Goal: Information Seeking & Learning: Learn about a topic

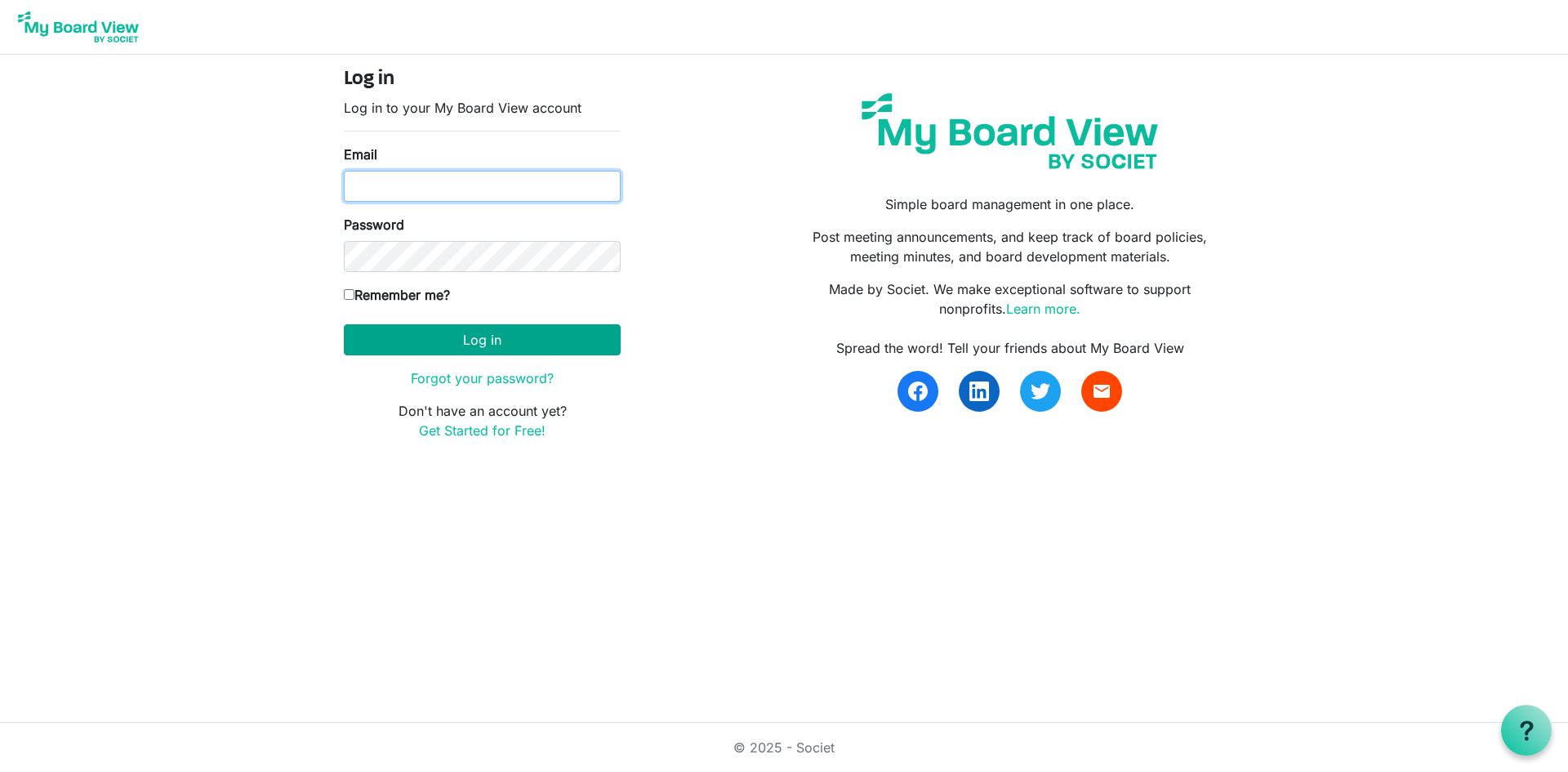
type input "[PERSON_NAME][EMAIL_ADDRESS][DOMAIN_NAME]"
click at [461, 338] on button "Log in" at bounding box center [482, 339] width 277 height 31
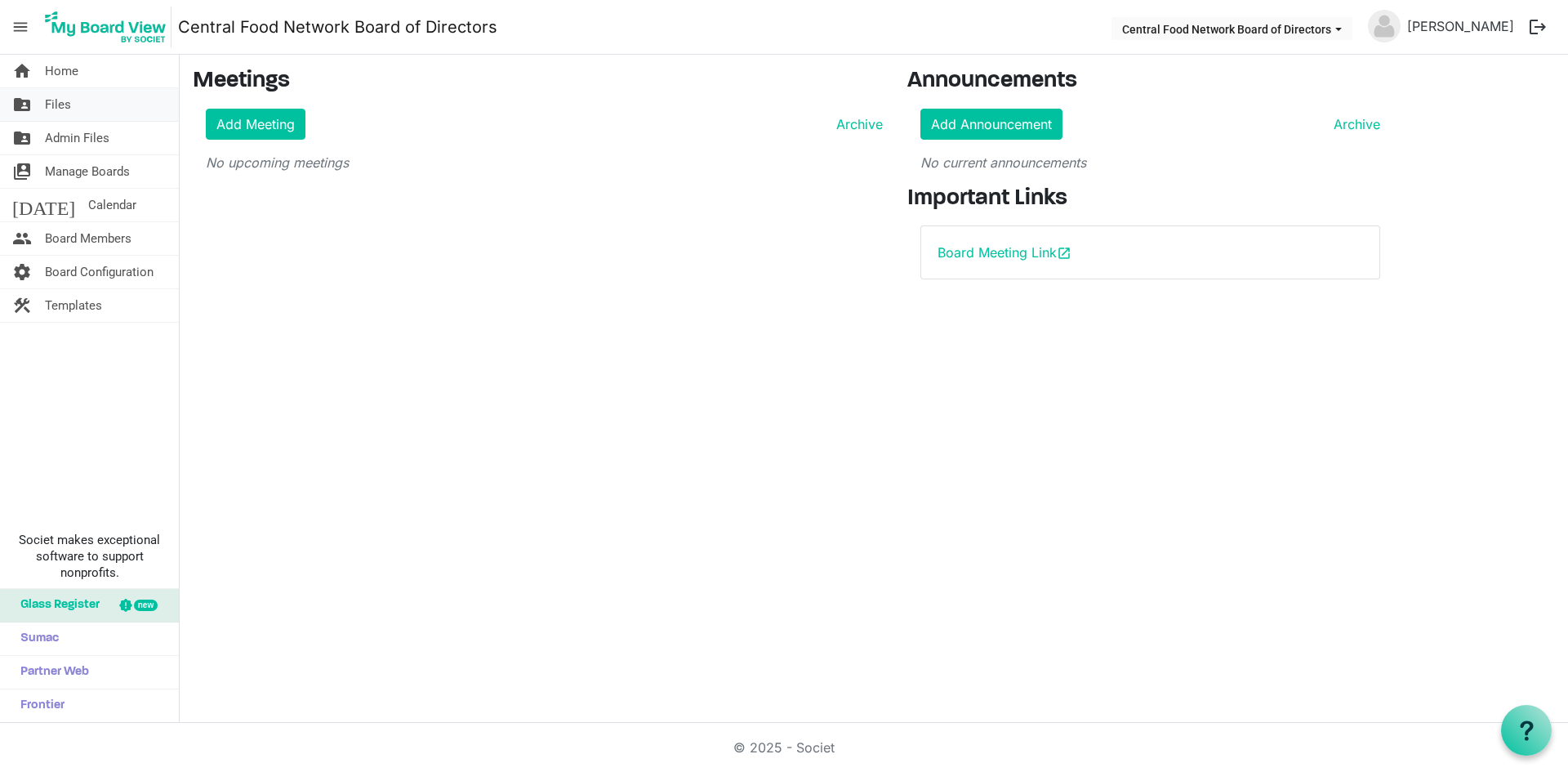
click at [74, 104] on link "folder_shared Files" at bounding box center [90, 105] width 179 height 33
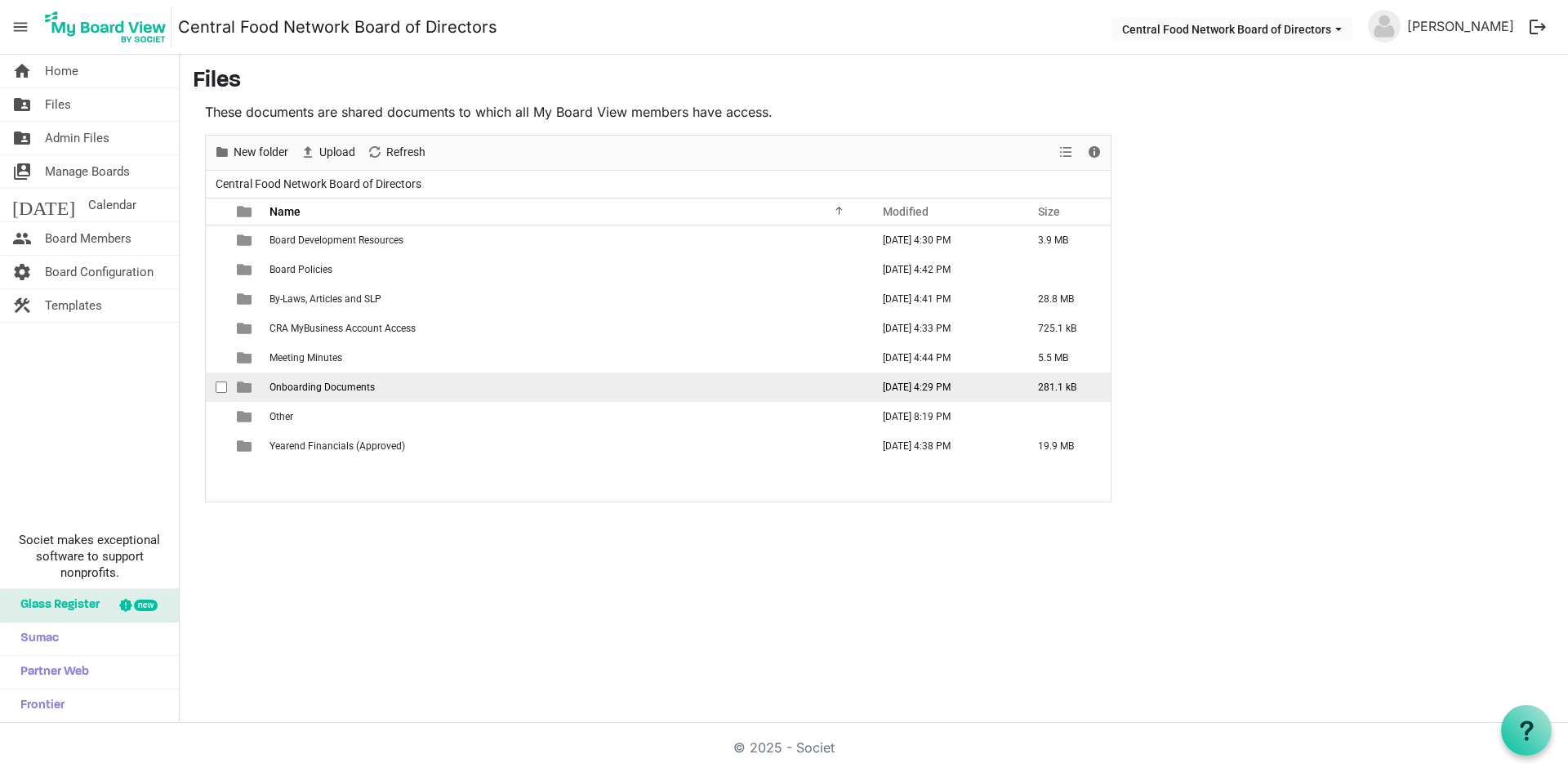
click at [315, 386] on span "Onboarding Documents" at bounding box center [322, 386] width 106 height 11
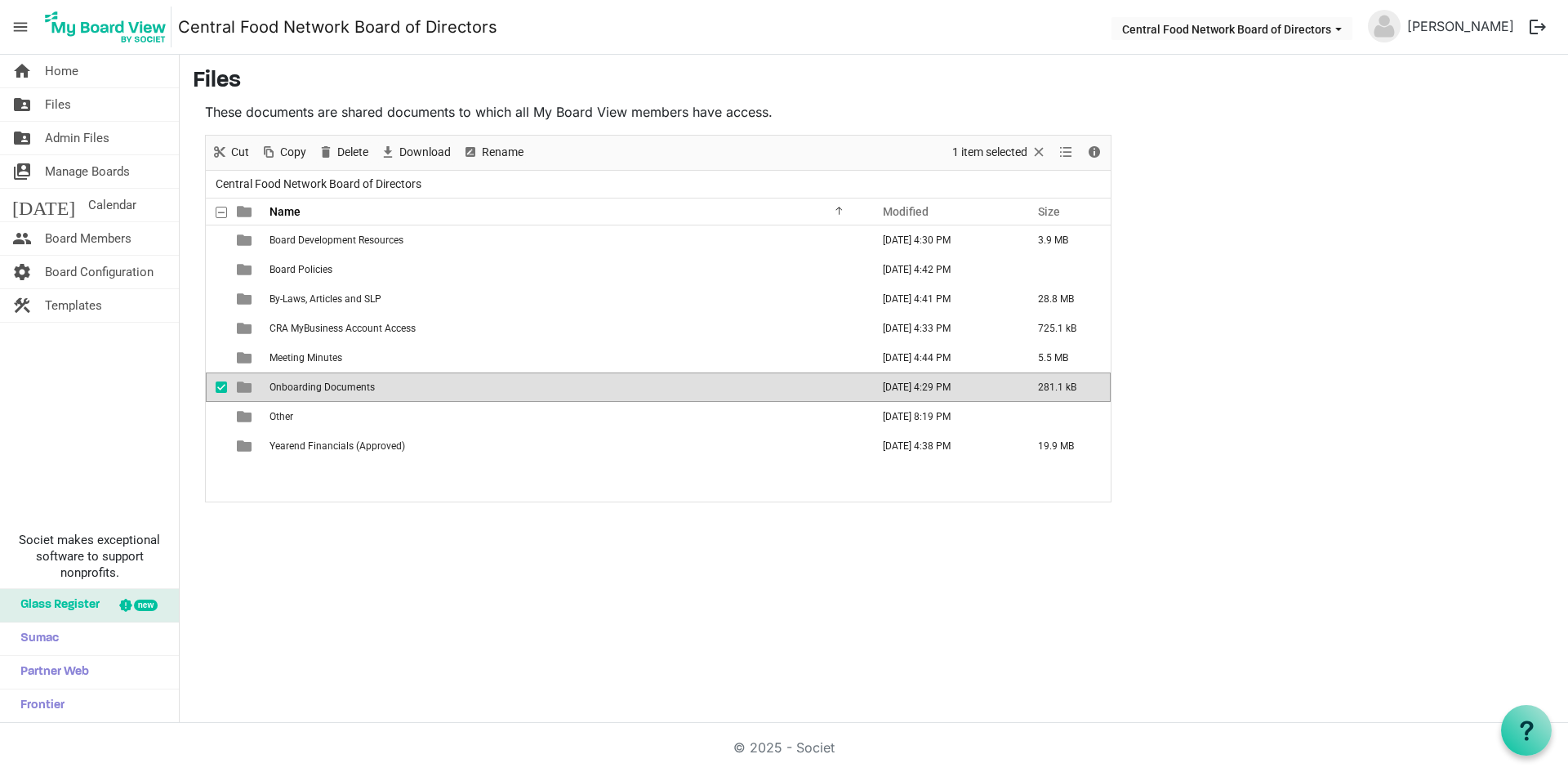
click at [315, 386] on span "Onboarding Documents" at bounding box center [322, 386] width 106 height 11
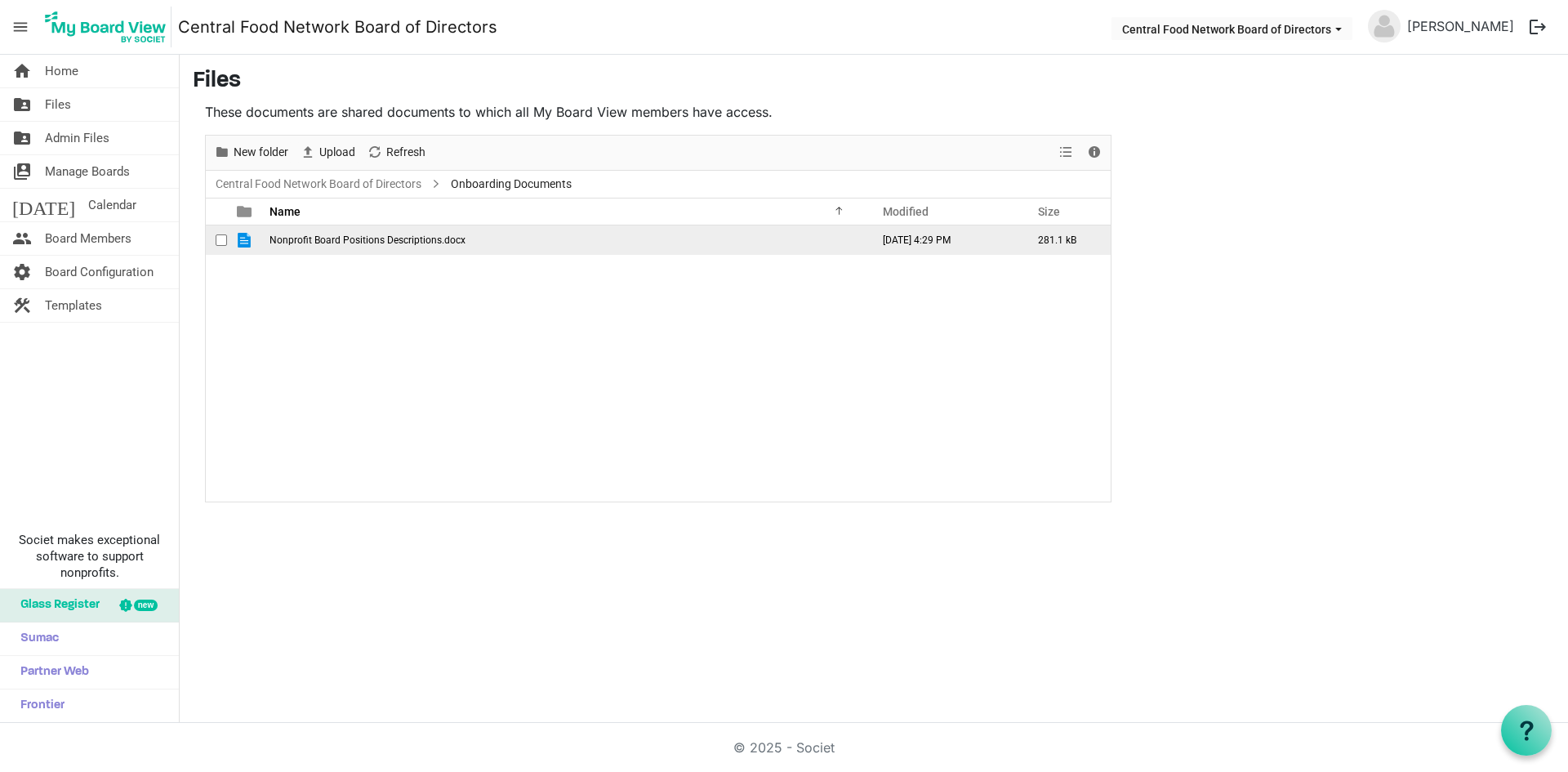
click at [331, 242] on span "Nonprofit Board Positions Descriptions.docx" at bounding box center [367, 239] width 196 height 11
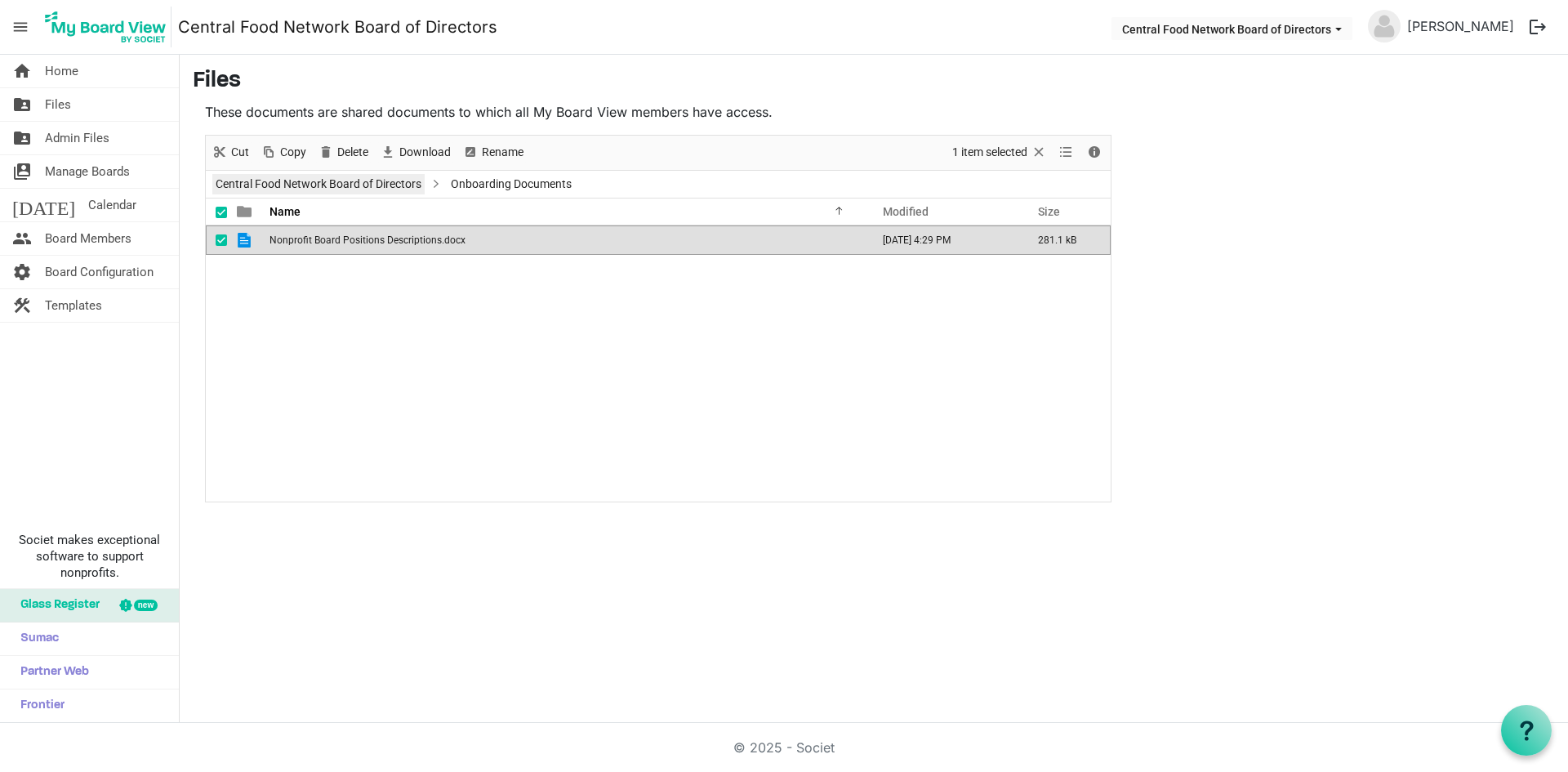
click at [387, 183] on link "Central Food Network Board of Directors" at bounding box center [318, 184] width 212 height 20
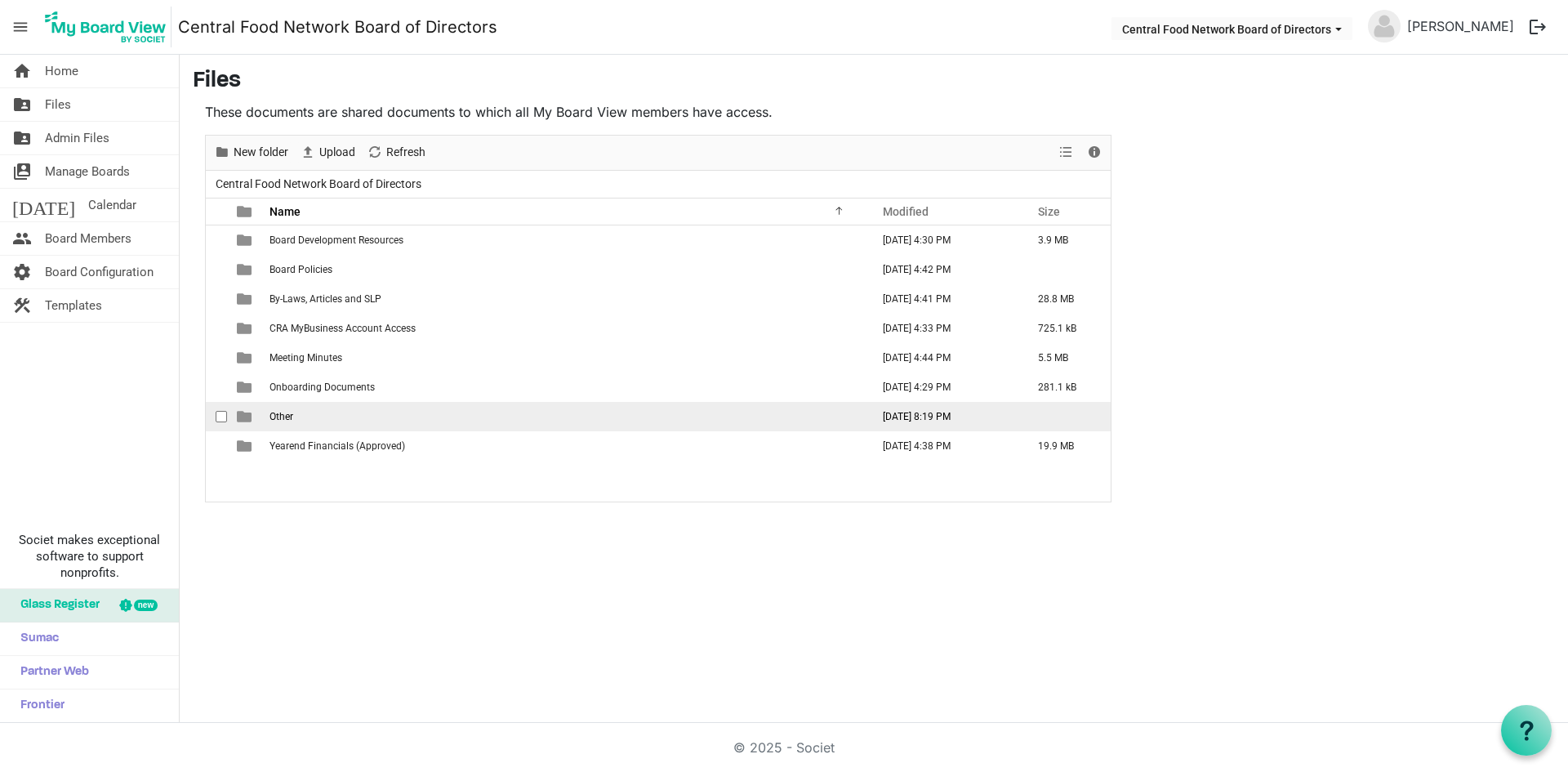
click at [295, 423] on td "Other" at bounding box center [565, 416] width 601 height 30
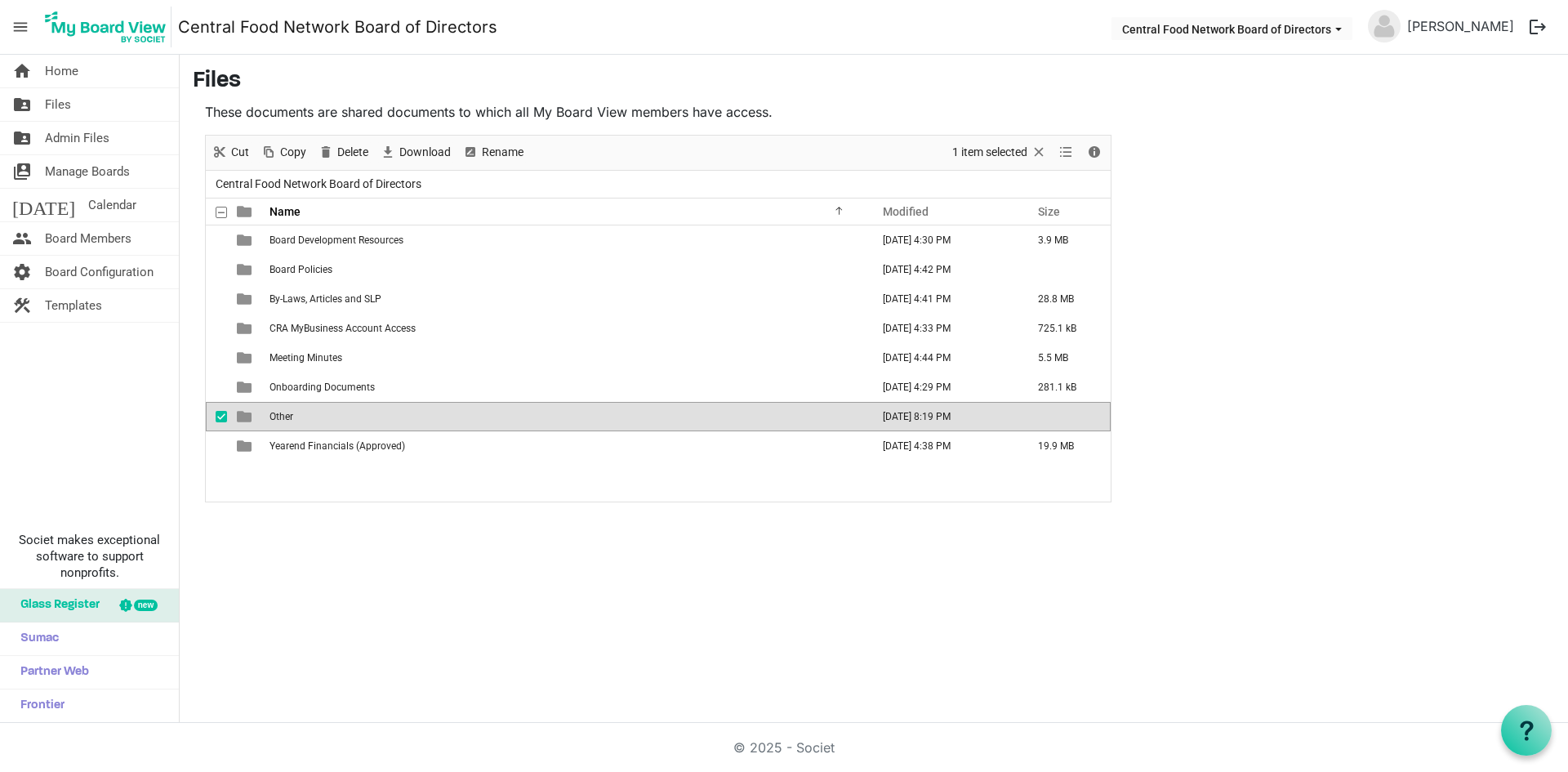
click at [295, 423] on td "Other" at bounding box center [565, 416] width 601 height 30
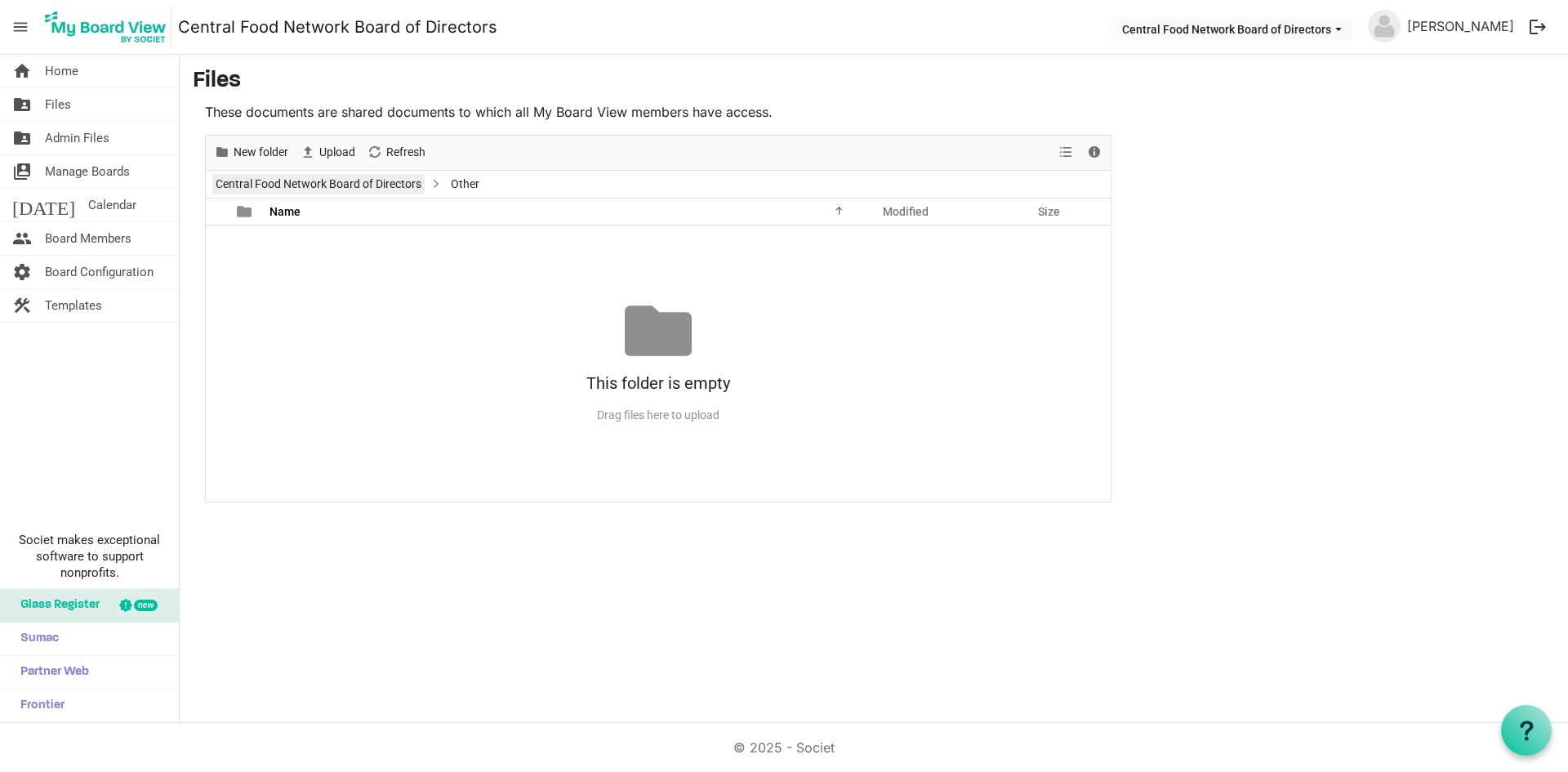
click at [380, 180] on link "Central Food Network Board of Directors" at bounding box center [318, 184] width 212 height 20
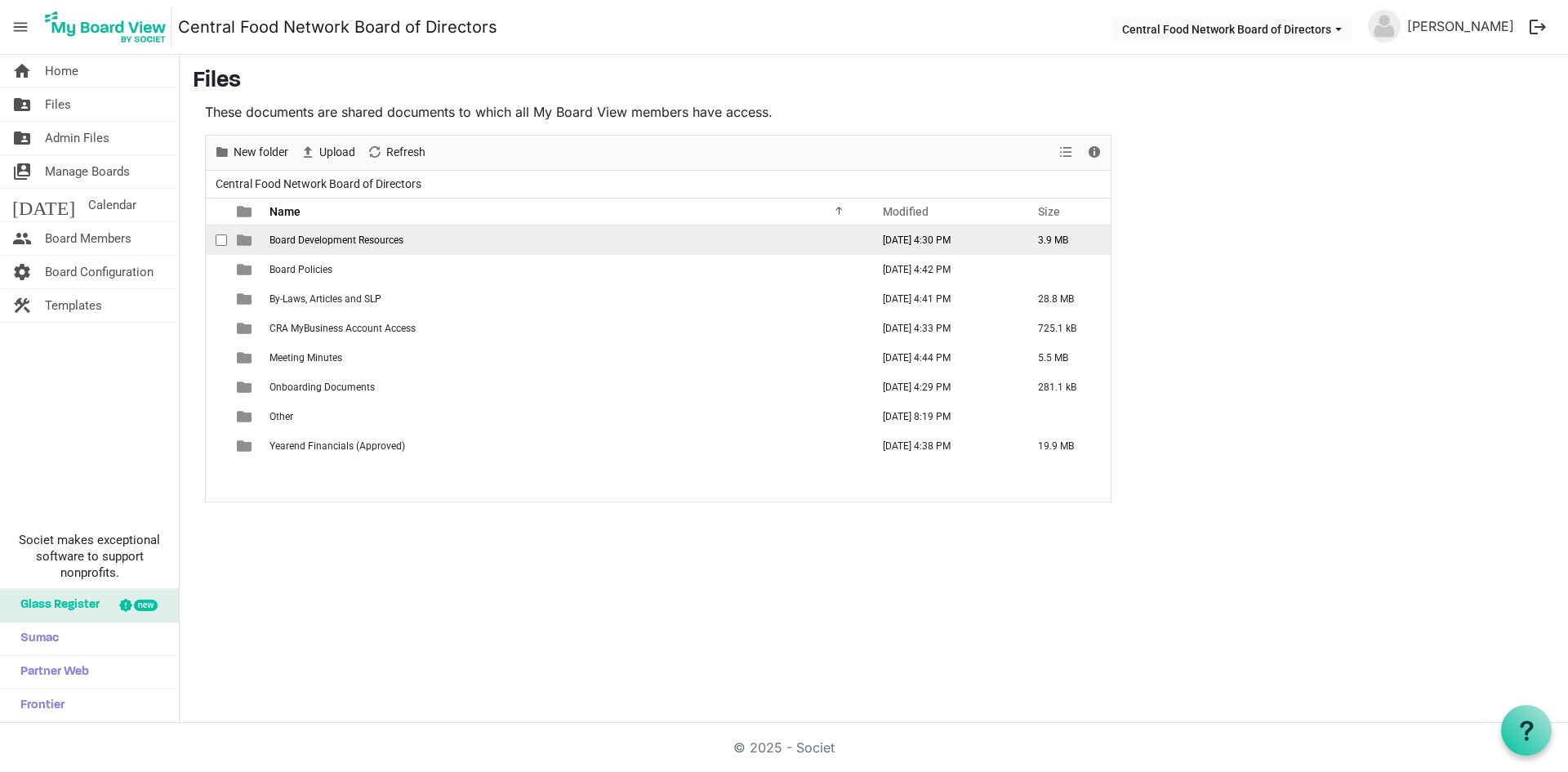
click at [347, 243] on span "Board Development Resources" at bounding box center [336, 239] width 133 height 11
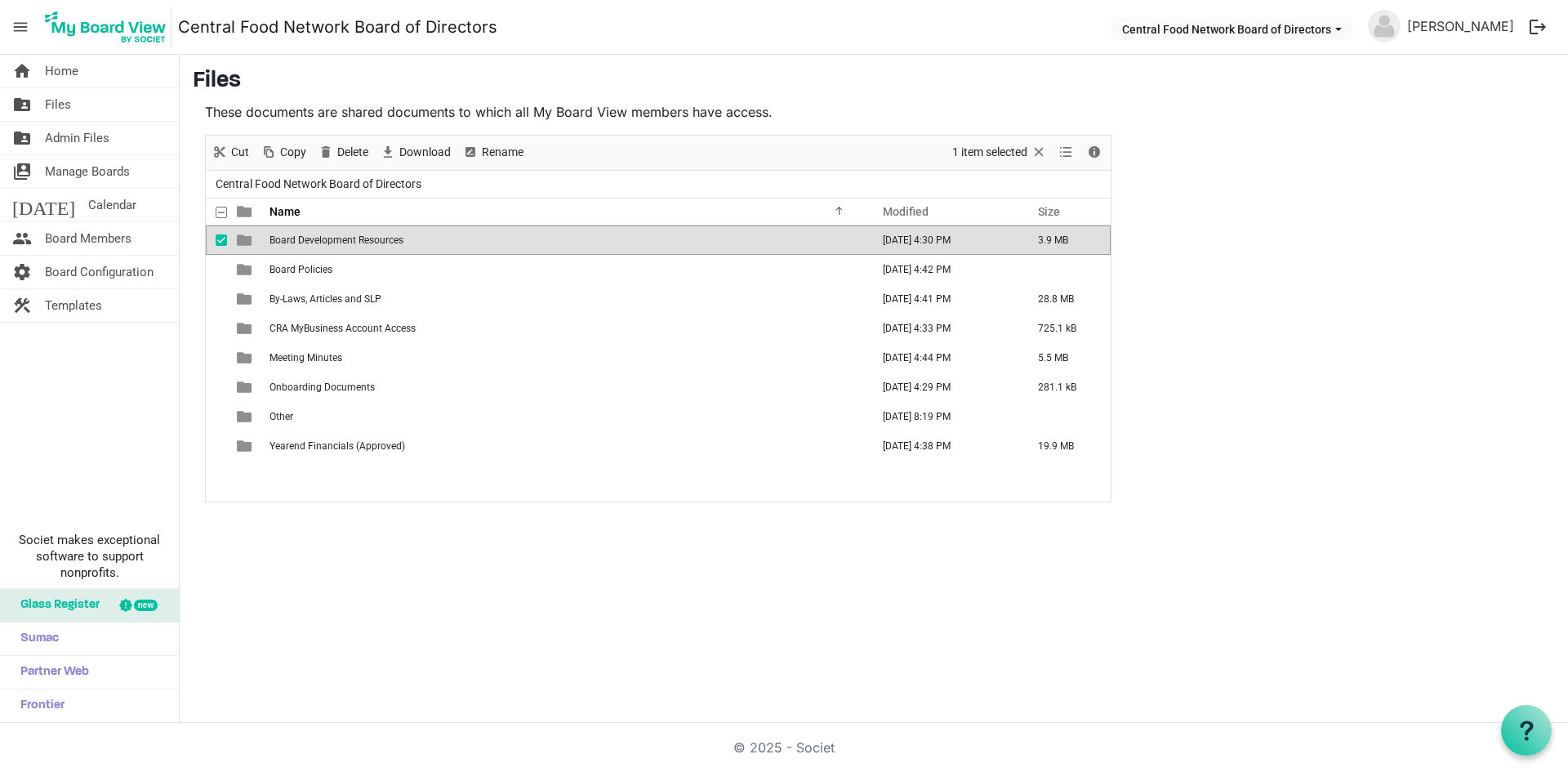
click at [347, 243] on span "Board Development Resources" at bounding box center [336, 239] width 133 height 11
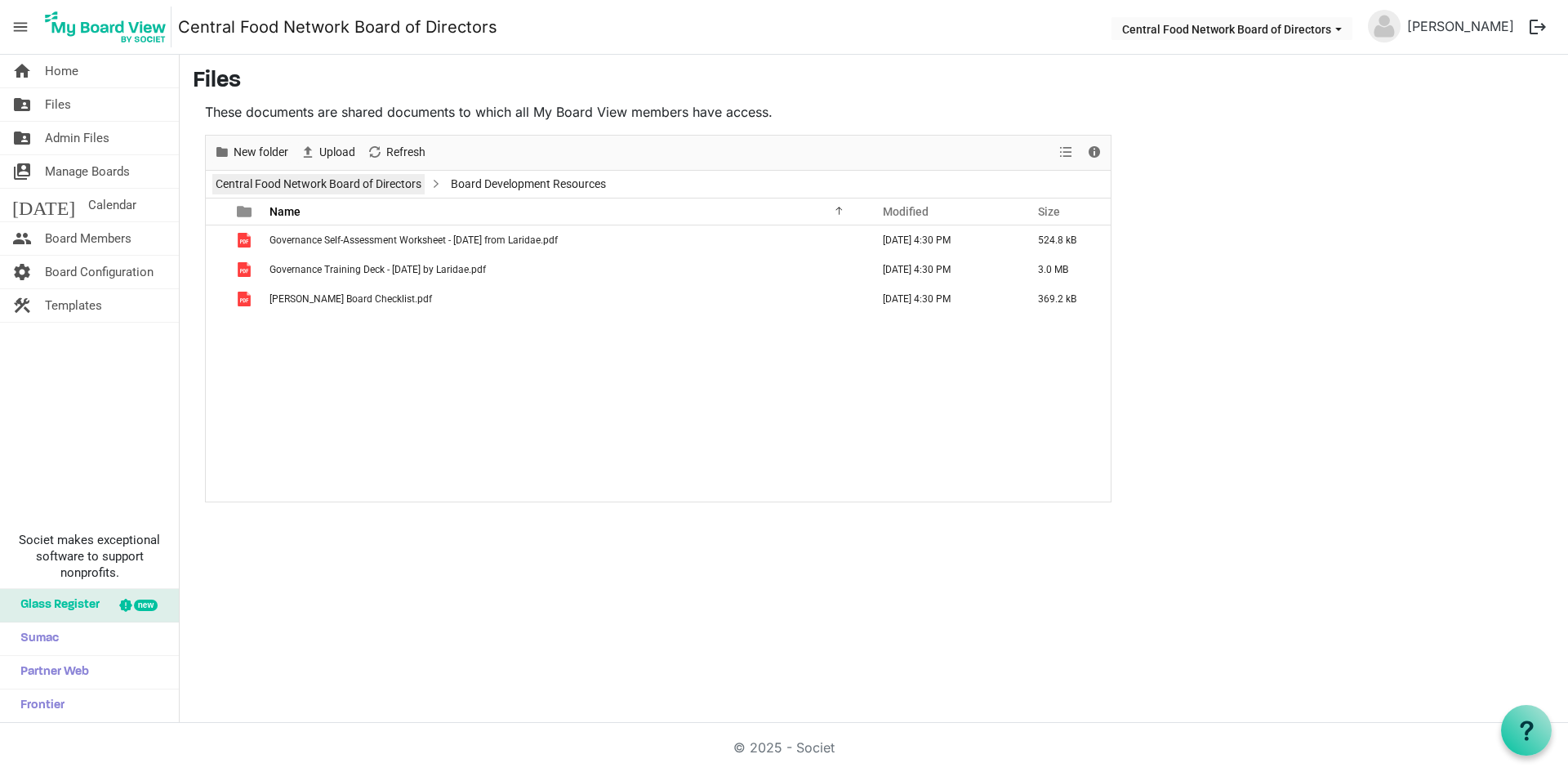
click at [374, 183] on link "Central Food Network Board of Directors" at bounding box center [318, 184] width 212 height 20
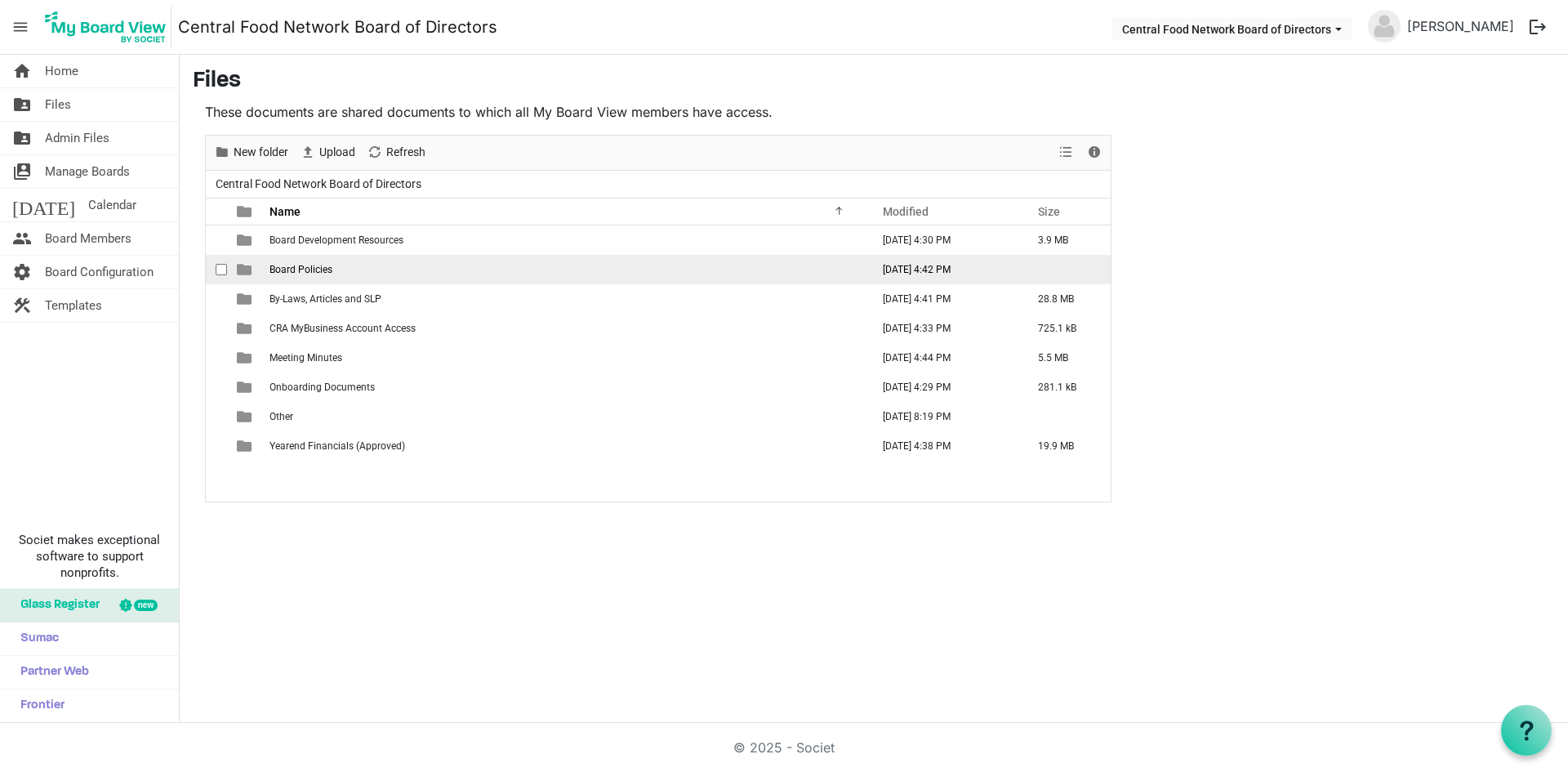
click at [296, 265] on span "Board Policies" at bounding box center [300, 269] width 63 height 11
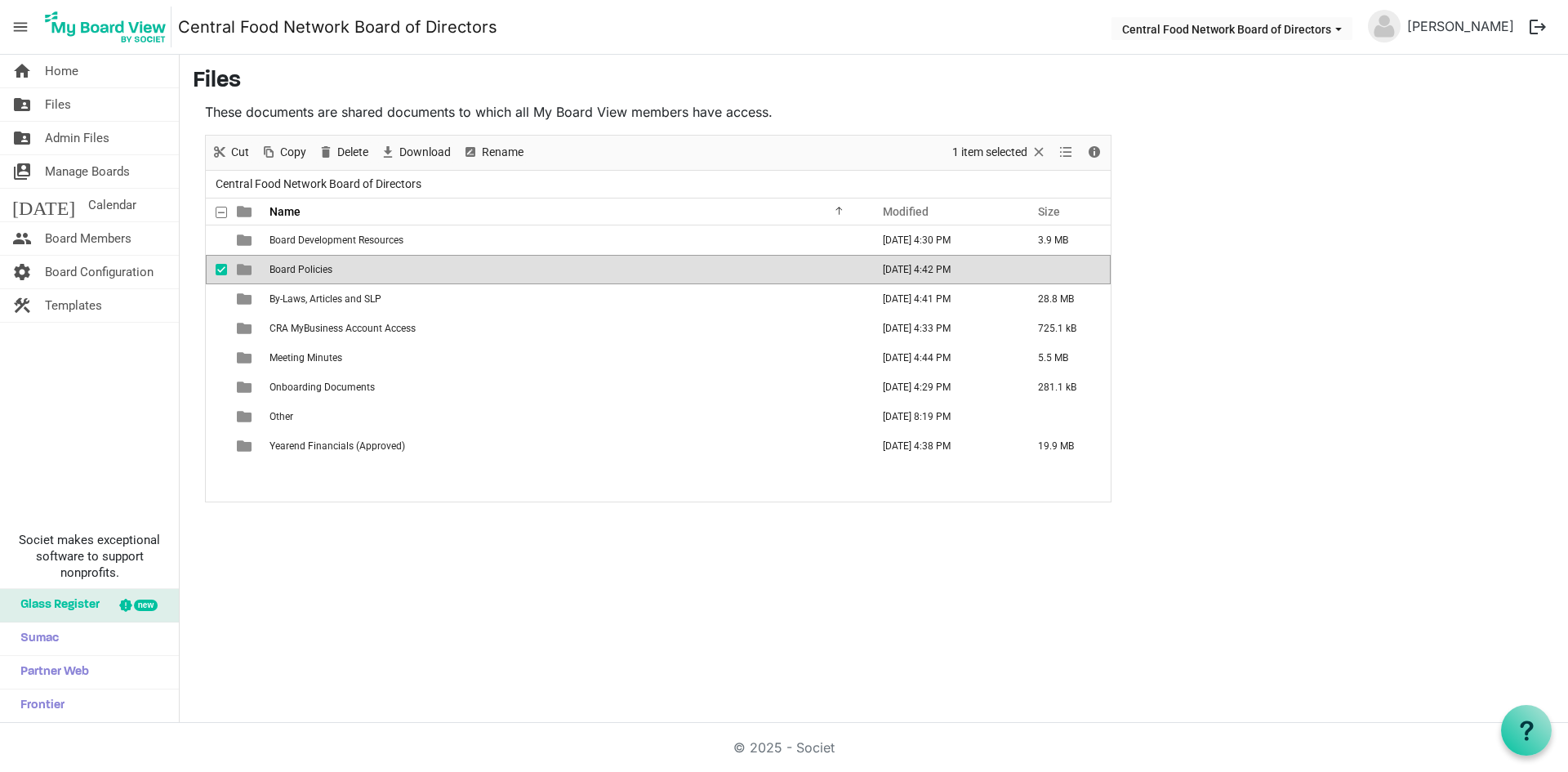
click at [296, 265] on span "Board Policies" at bounding box center [300, 269] width 63 height 11
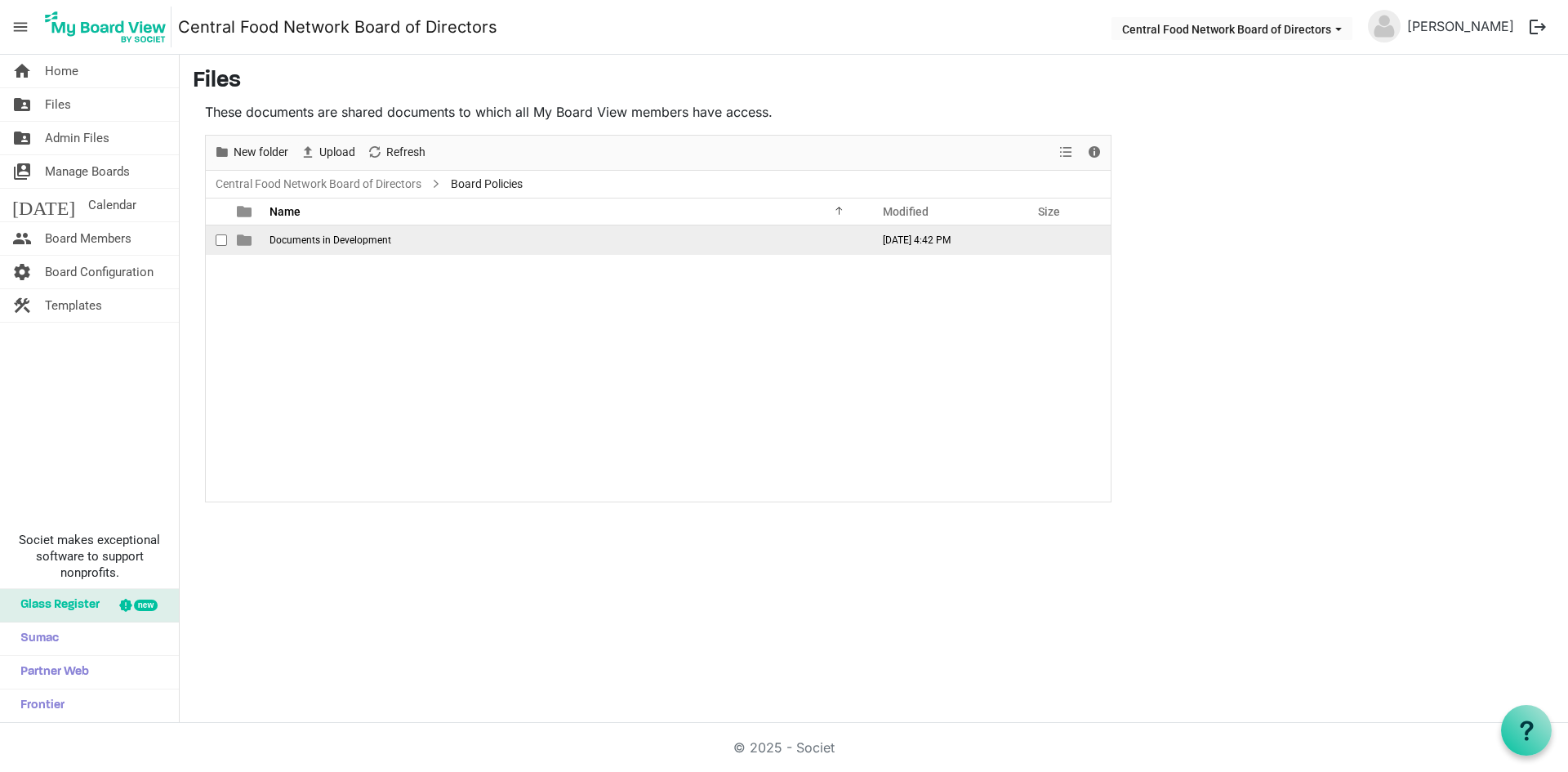
click at [299, 242] on span "Documents in Development" at bounding box center [330, 239] width 122 height 11
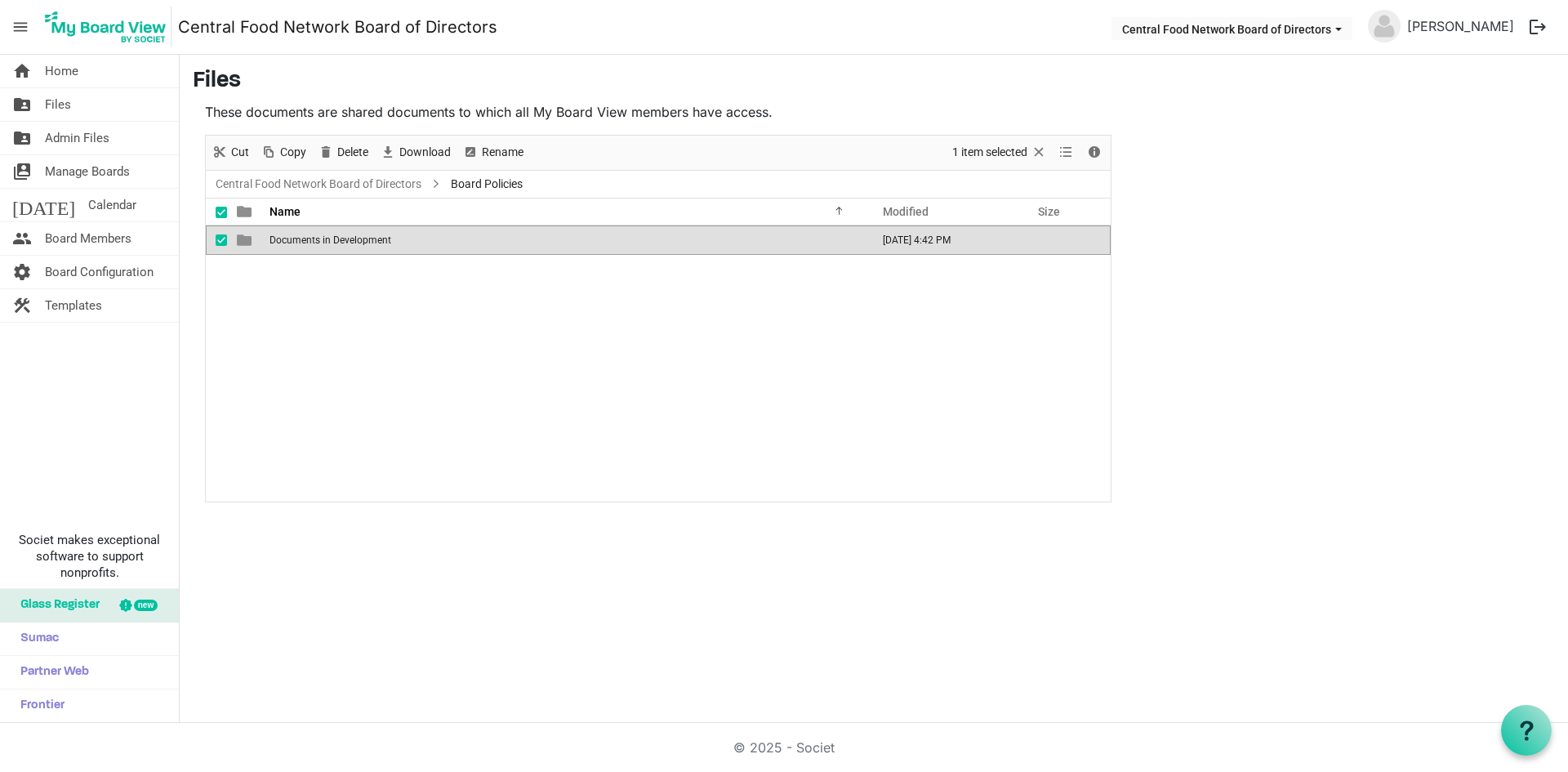
click at [300, 242] on span "Documents in Development" at bounding box center [330, 239] width 122 height 11
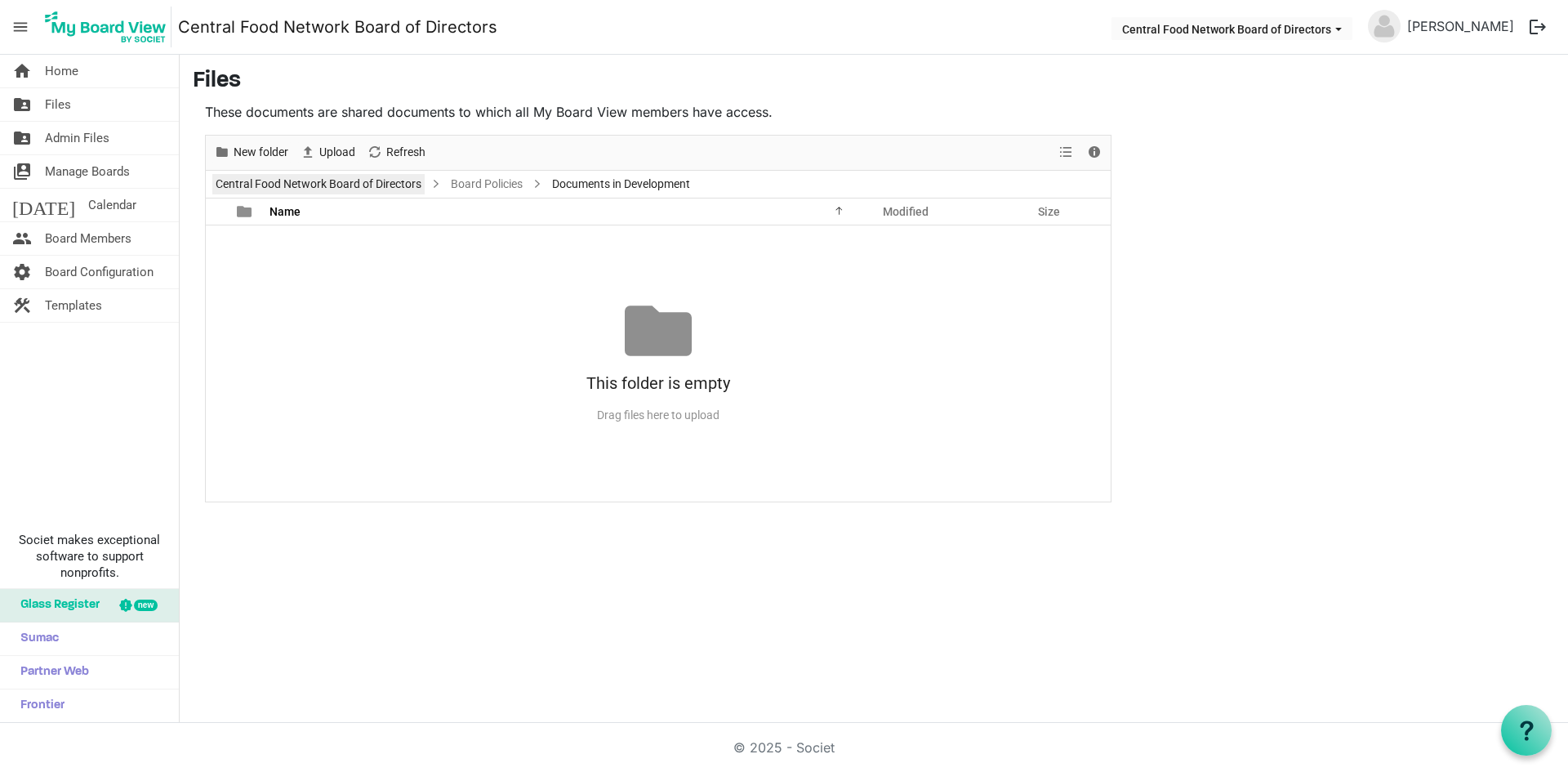
click at [370, 180] on link "Central Food Network Board of Directors" at bounding box center [318, 184] width 212 height 20
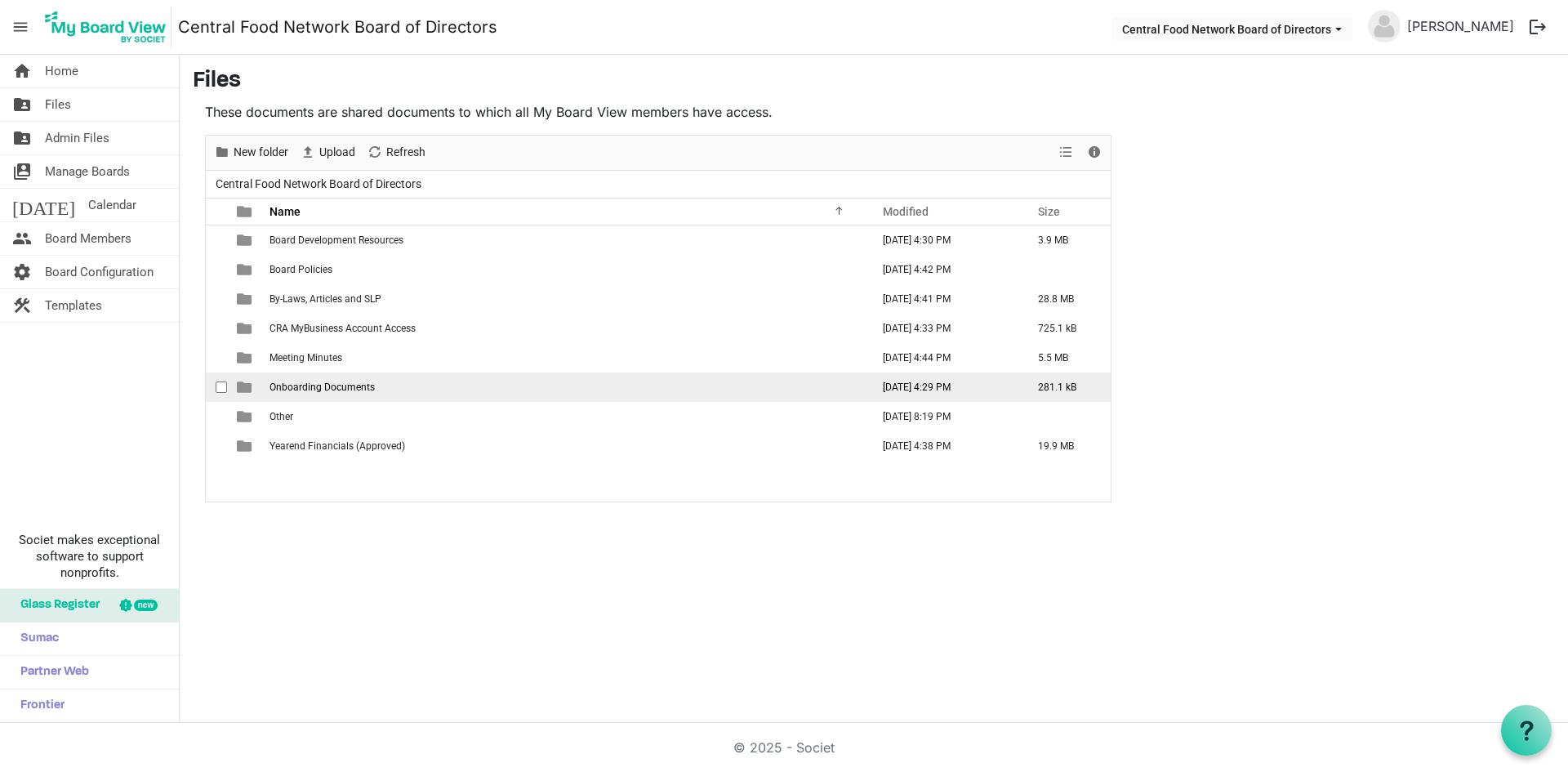
click at [338, 382] on span "Onboarding Documents" at bounding box center [322, 386] width 106 height 11
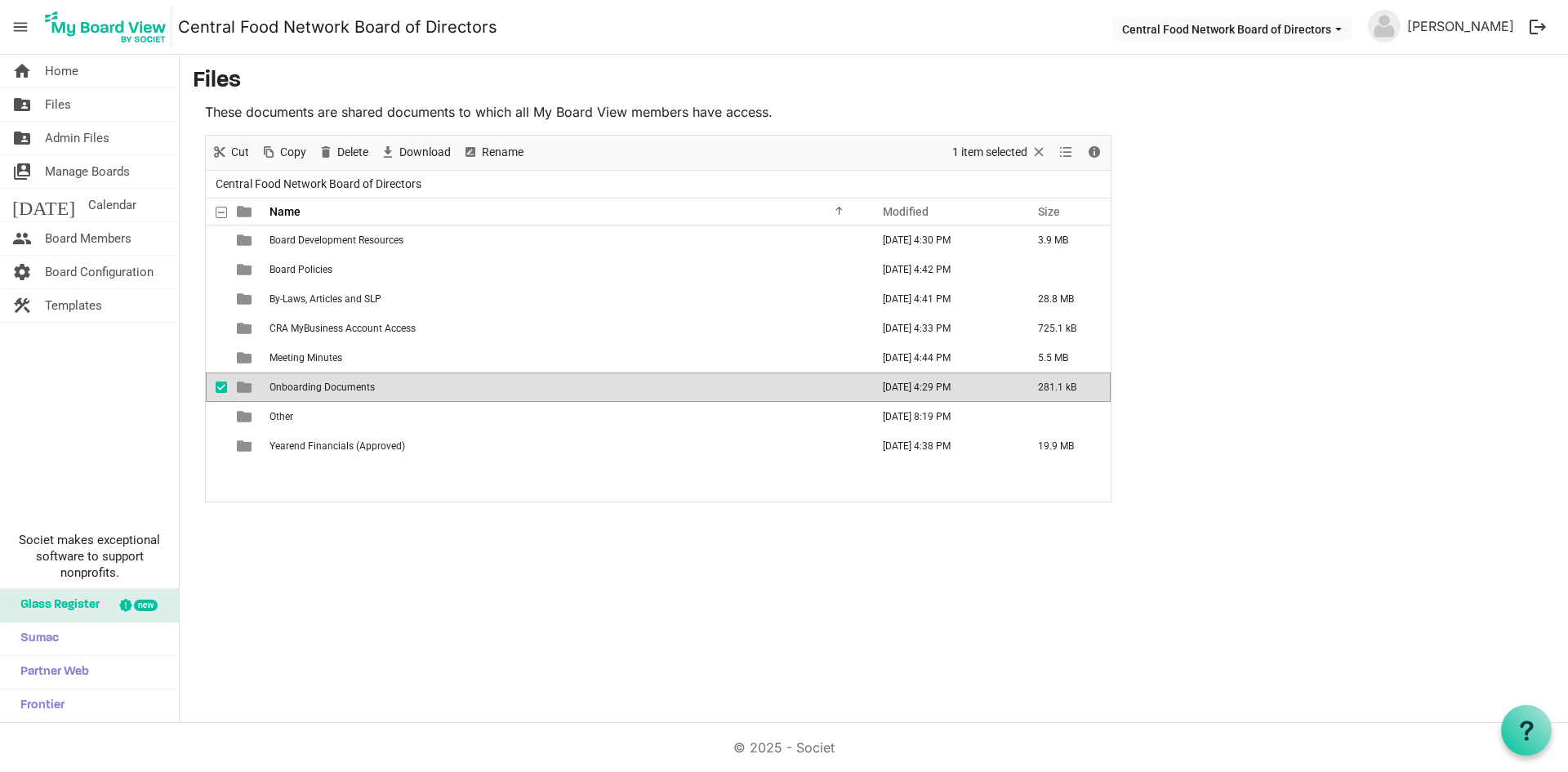
click at [338, 382] on span "Onboarding Documents" at bounding box center [322, 386] width 106 height 11
